Goal: Check status: Check status

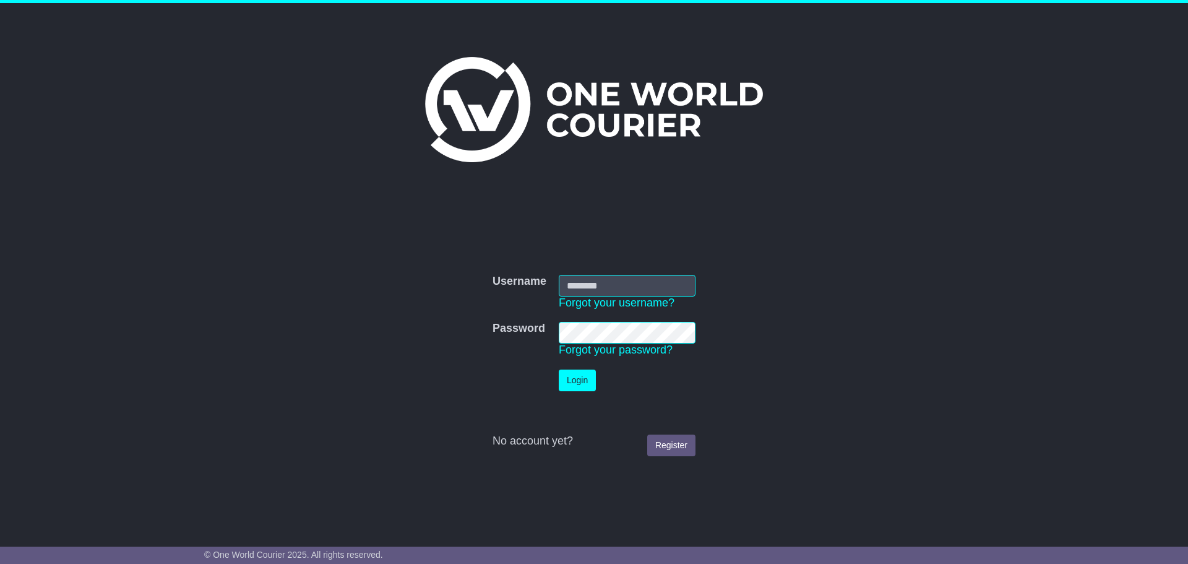
type input "**********"
click at [565, 382] on button "Login" at bounding box center [577, 380] width 37 height 22
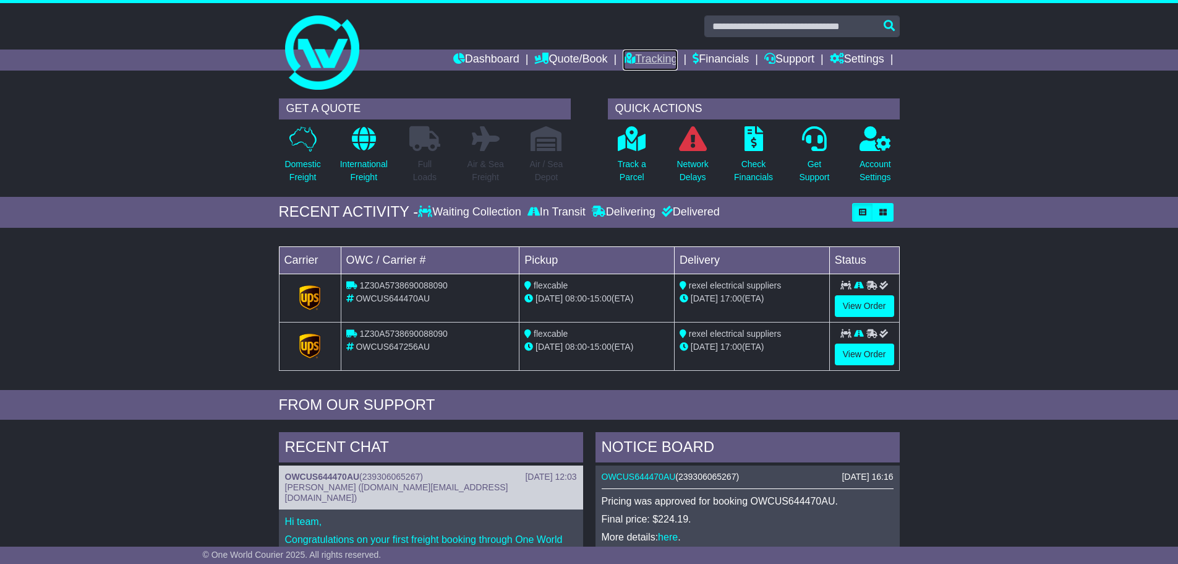
click at [643, 59] on link "Tracking" at bounding box center [650, 59] width 54 height 21
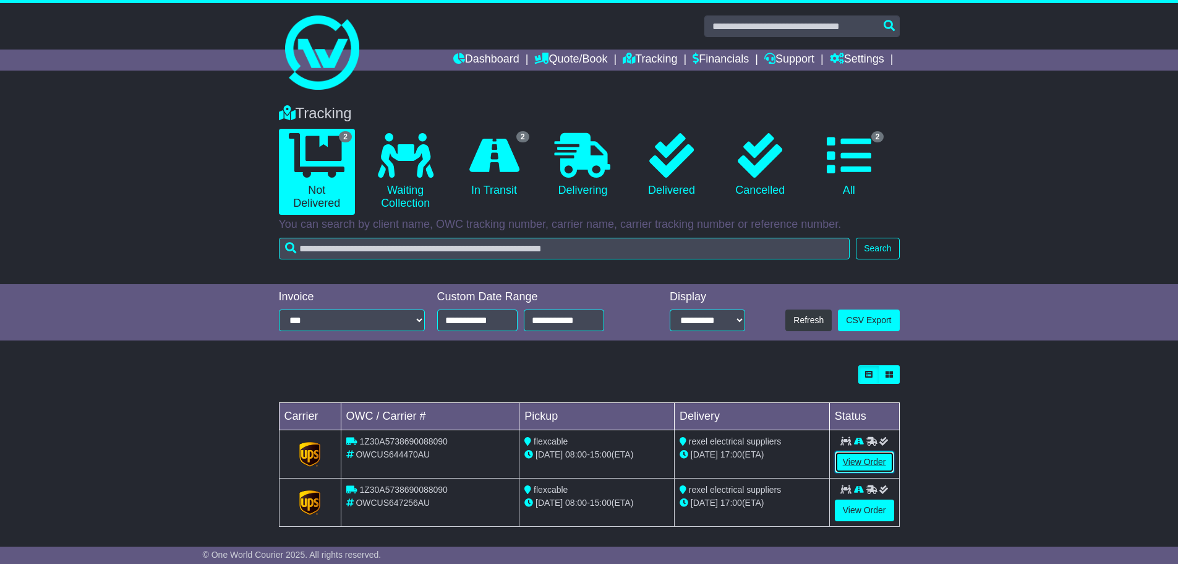
click at [872, 466] on link "View Order" at bounding box center [864, 462] width 59 height 22
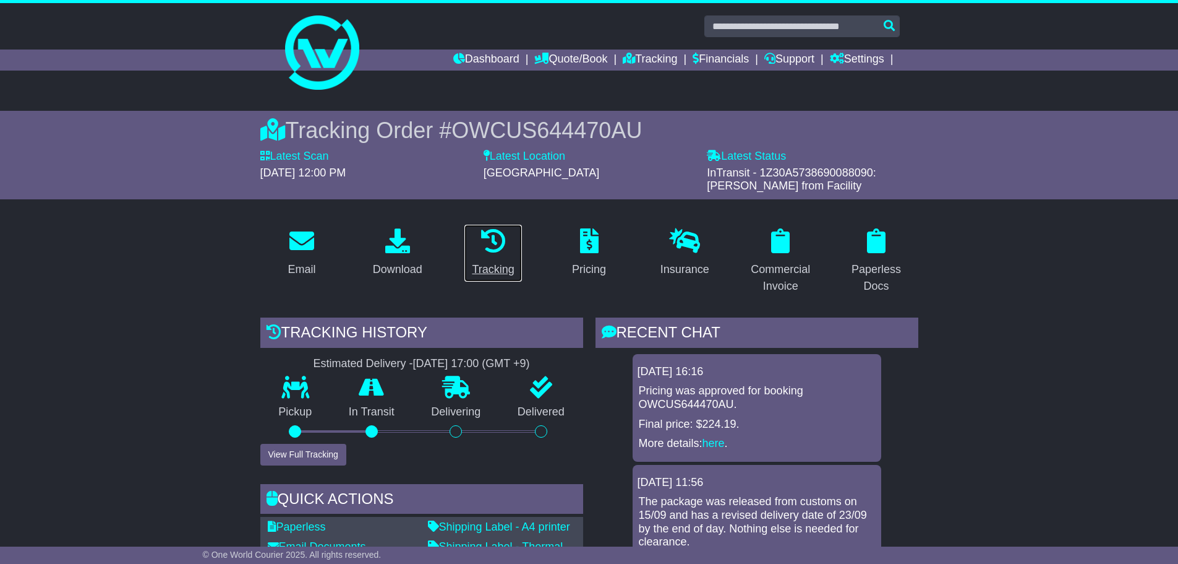
click at [486, 255] on link "Tracking" at bounding box center [493, 253] width 58 height 58
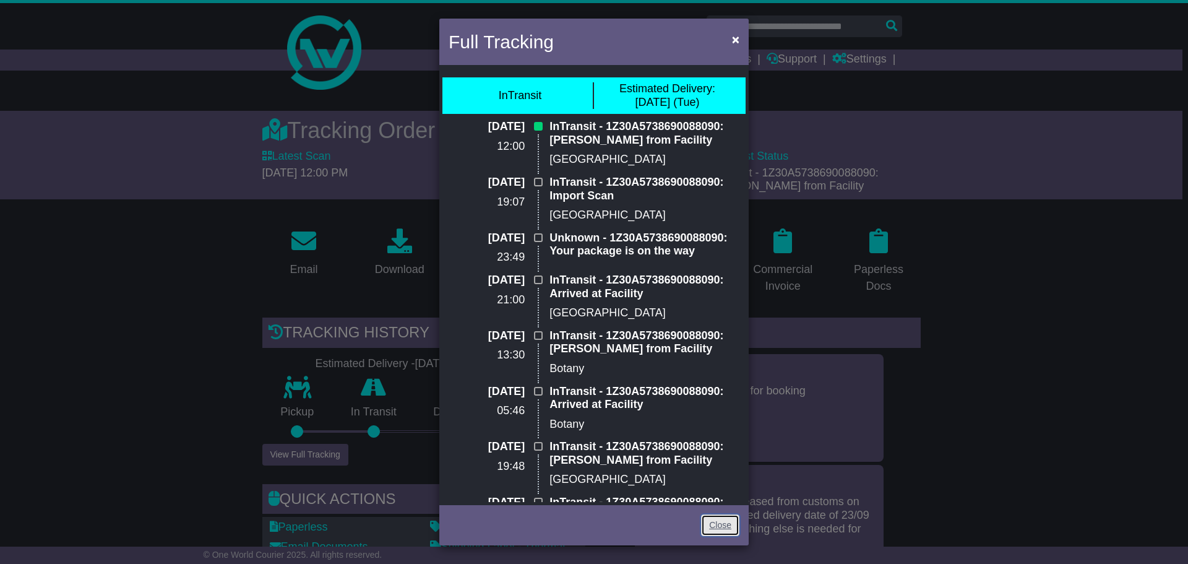
click at [720, 526] on link "Close" at bounding box center [720, 525] width 38 height 22
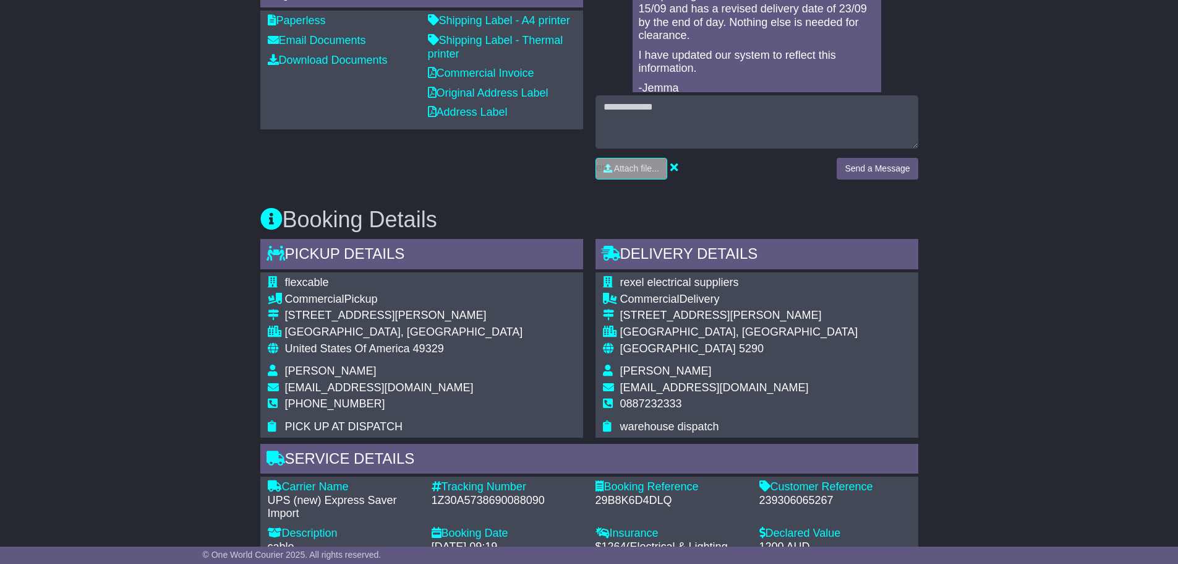
scroll to position [619, 0]
